Goal: Register for event/course

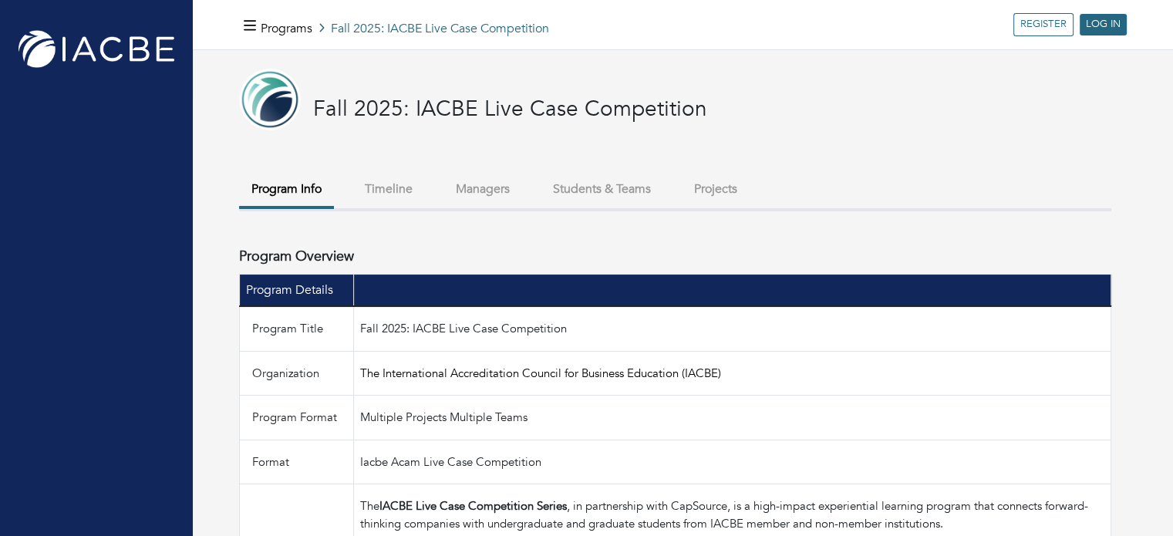
click at [406, 187] on button "Timeline" at bounding box center [388, 189] width 72 height 33
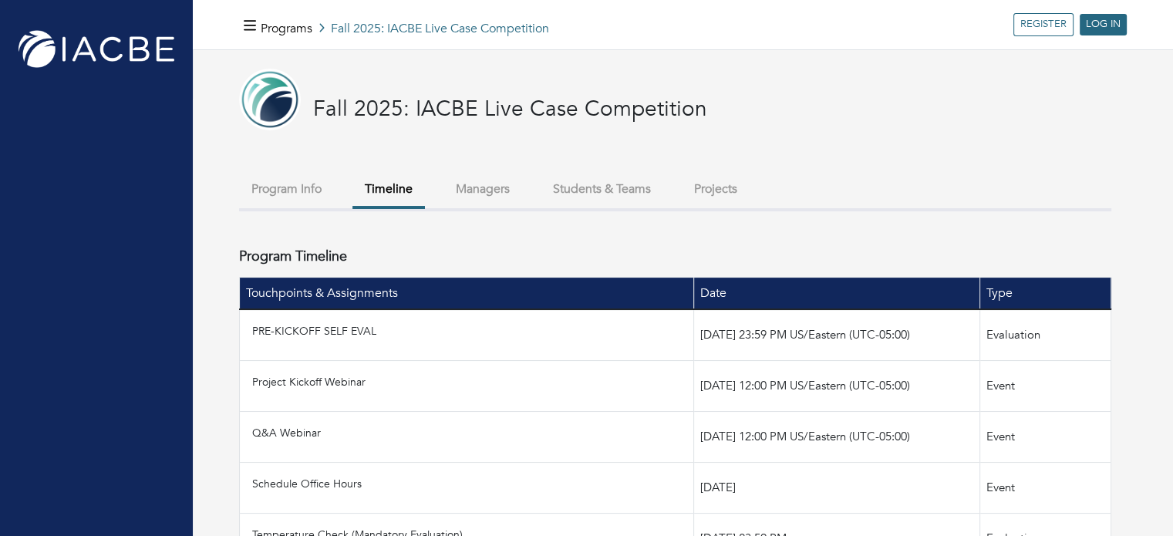
click at [491, 184] on button "Managers" at bounding box center [482, 189] width 79 height 33
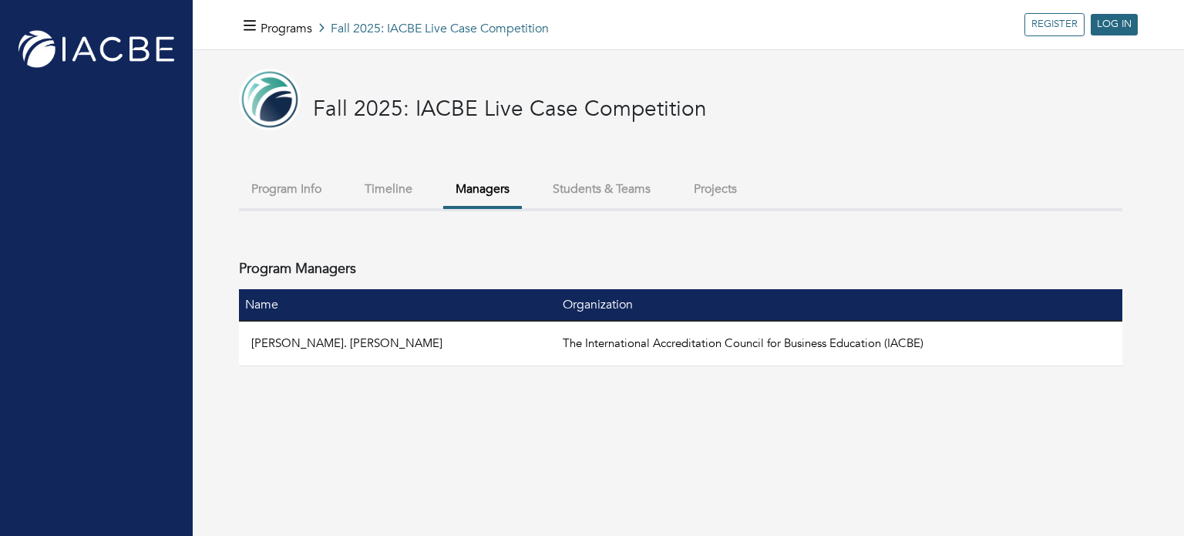
click at [389, 190] on button "Timeline" at bounding box center [388, 189] width 72 height 33
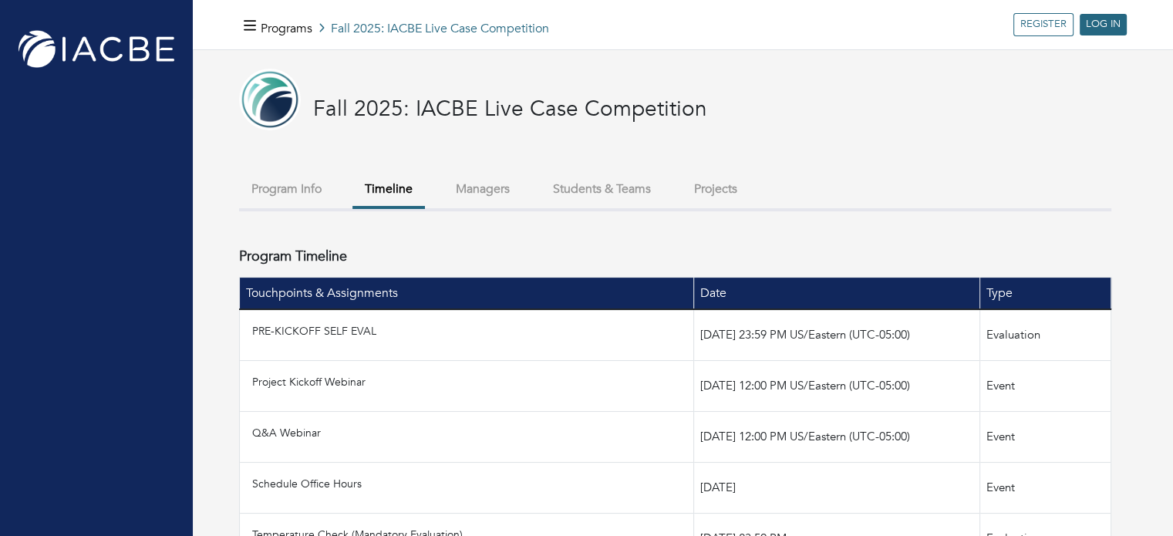
click at [598, 190] on button "Students & Teams" at bounding box center [601, 189] width 123 height 33
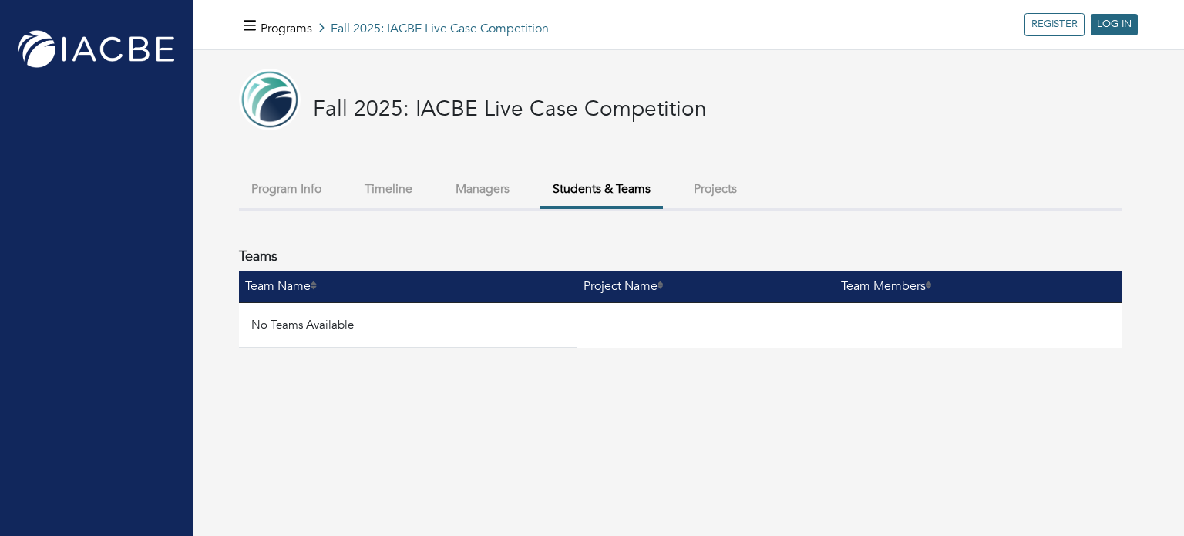
drag, startPoint x: 465, startPoint y: 314, endPoint x: 492, endPoint y: 305, distance: 28.5
click at [475, 311] on td "No Teams Available" at bounding box center [408, 324] width 338 height 45
drag, startPoint x: 537, startPoint y: 268, endPoint x: 604, endPoint y: 276, distance: 68.3
click at [554, 268] on div "Teams" at bounding box center [681, 259] width 884 height 23
click at [725, 173] on button "Projects" at bounding box center [716, 189] width 68 height 33
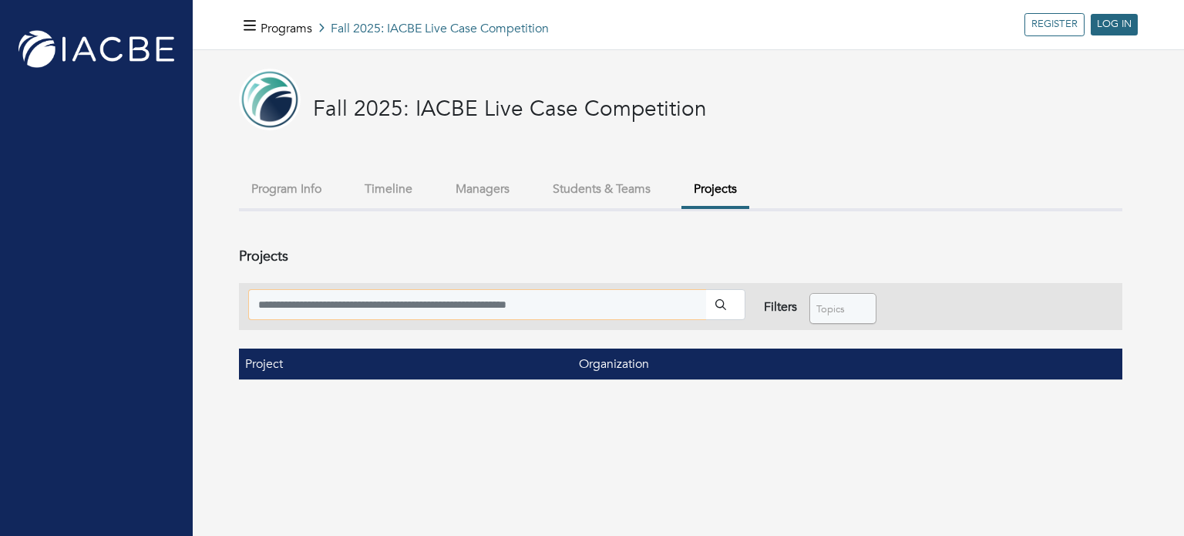
click at [411, 295] on input "search" at bounding box center [477, 304] width 458 height 31
drag, startPoint x: 398, startPoint y: 175, endPoint x: 402, endPoint y: 93, distance: 82.6
click at [397, 174] on button "Timeline" at bounding box center [388, 189] width 72 height 33
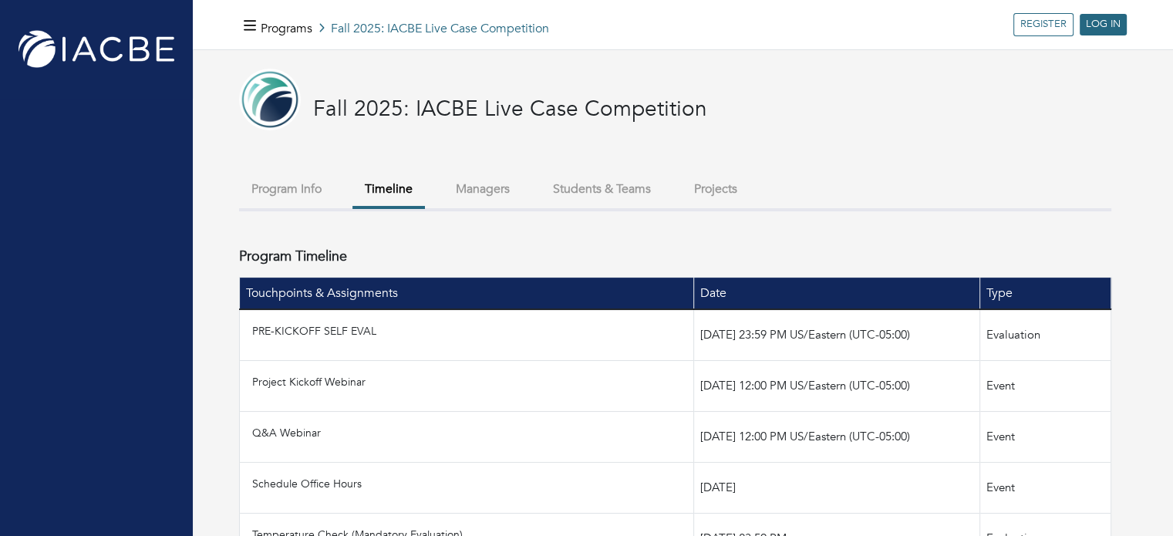
click at [252, 20] on icon "button" at bounding box center [250, 26] width 12 height 15
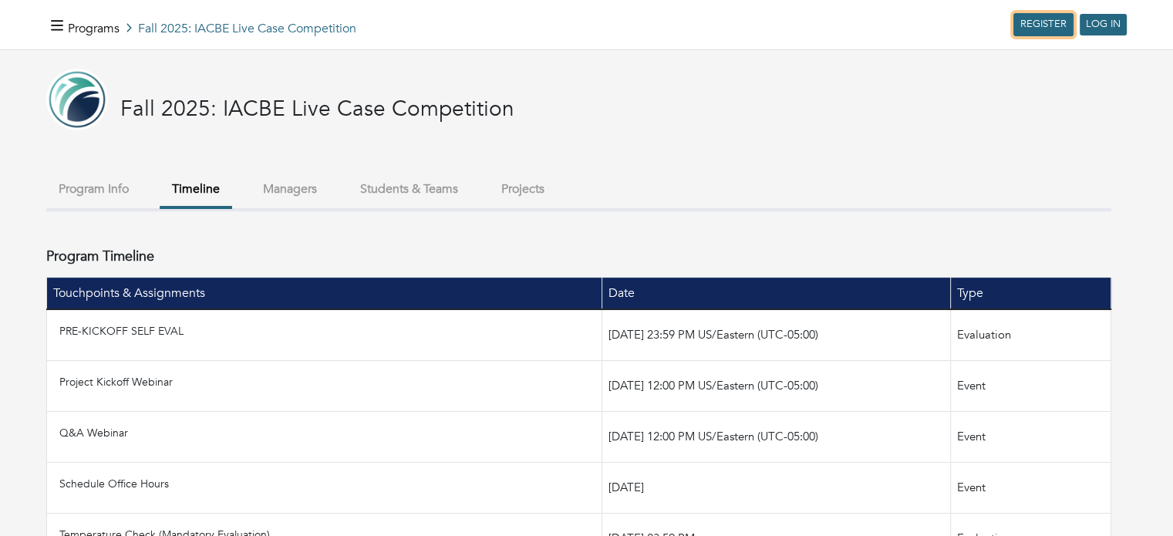
click at [1021, 19] on link "REGISTER" at bounding box center [1043, 24] width 60 height 23
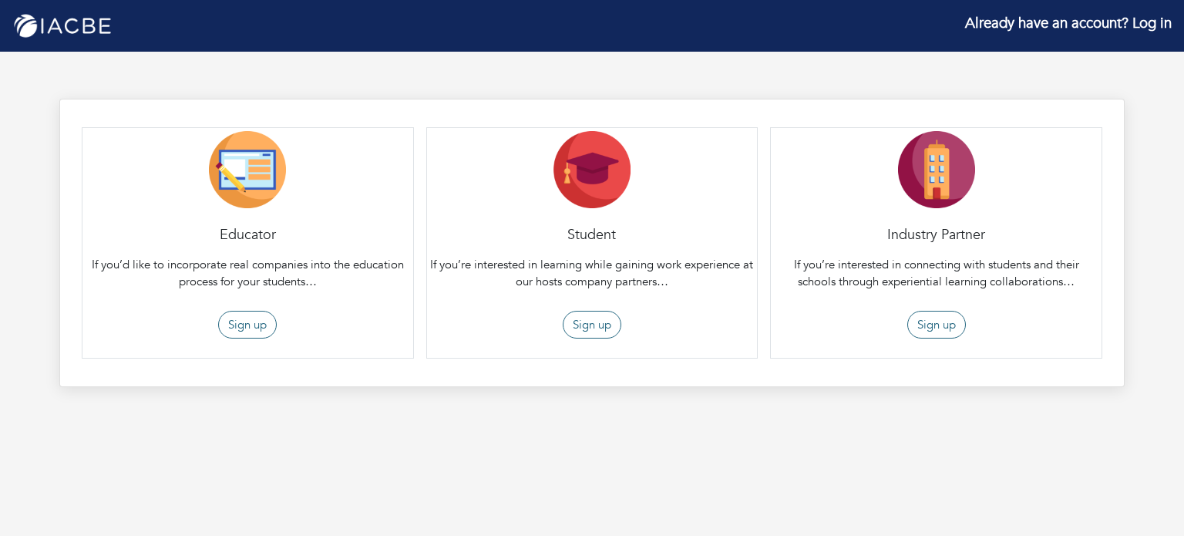
click at [604, 256] on p "If you’re interested in learning while gaining work experience at our hosts com…" at bounding box center [592, 273] width 325 height 35
click at [595, 330] on button "Sign up" at bounding box center [592, 325] width 59 height 29
